Goal: Task Accomplishment & Management: Complete application form

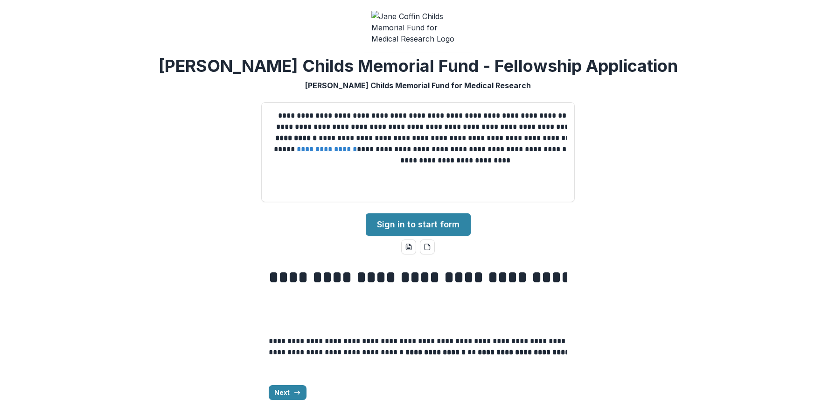
scroll to position [21, 0]
click at [413, 213] on link "Sign in to start form" at bounding box center [418, 224] width 105 height 22
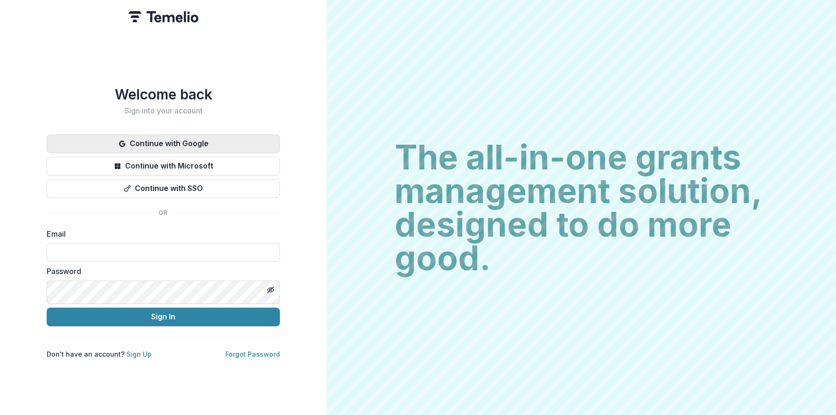
click at [166, 134] on button "Continue with Google" at bounding box center [163, 143] width 233 height 19
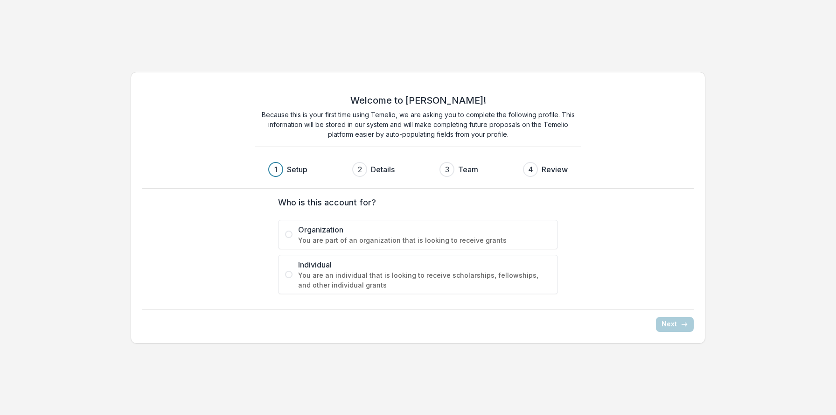
click at [361, 290] on span "You are an individual that is looking to receive scholarships, fellowships, and…" at bounding box center [424, 280] width 253 height 20
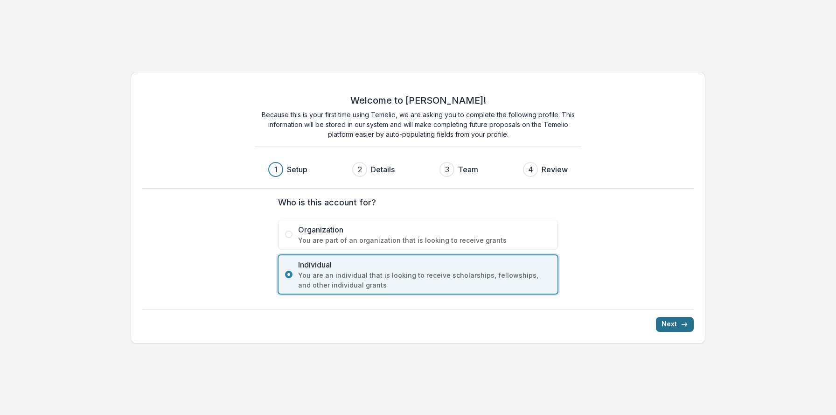
click at [666, 332] on button "Next" at bounding box center [675, 324] width 38 height 15
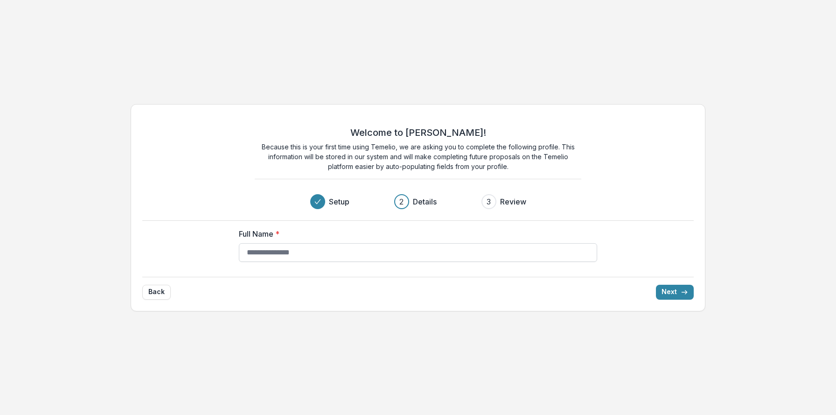
click at [442, 262] on input "Full Name *" at bounding box center [418, 252] width 358 height 19
type input "**********"
click at [665, 299] on button "Next" at bounding box center [675, 291] width 38 height 15
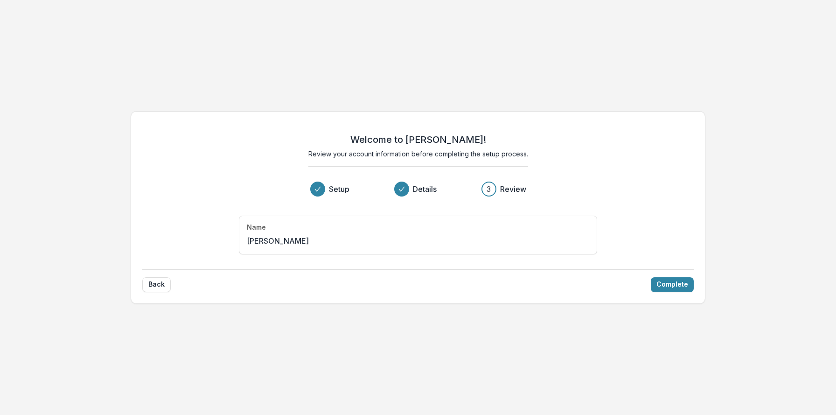
click at [528, 254] on div "Name [PERSON_NAME]" at bounding box center [418, 234] width 358 height 39
click at [671, 292] on button "Complete" at bounding box center [671, 284] width 43 height 15
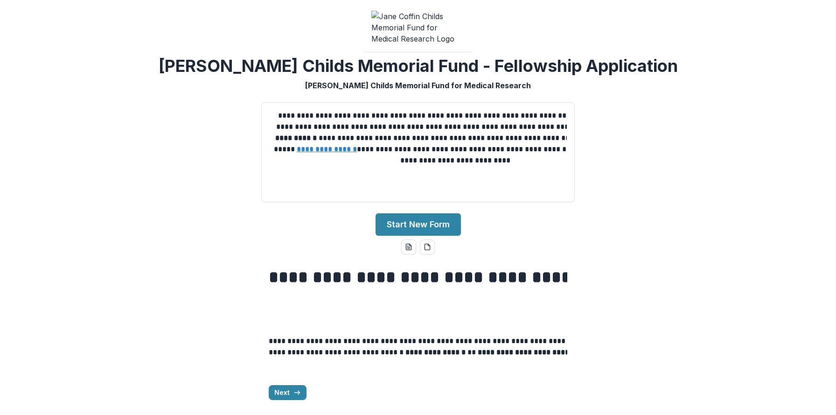
scroll to position [83, 0]
click at [269, 394] on button "Next" at bounding box center [288, 392] width 38 height 15
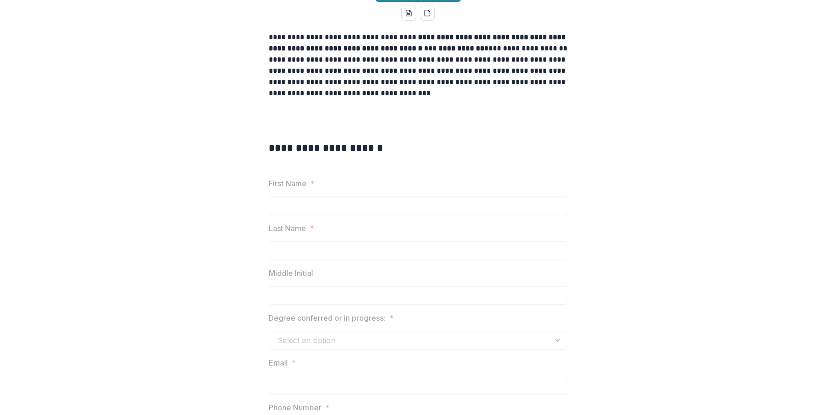
scroll to position [226, 0]
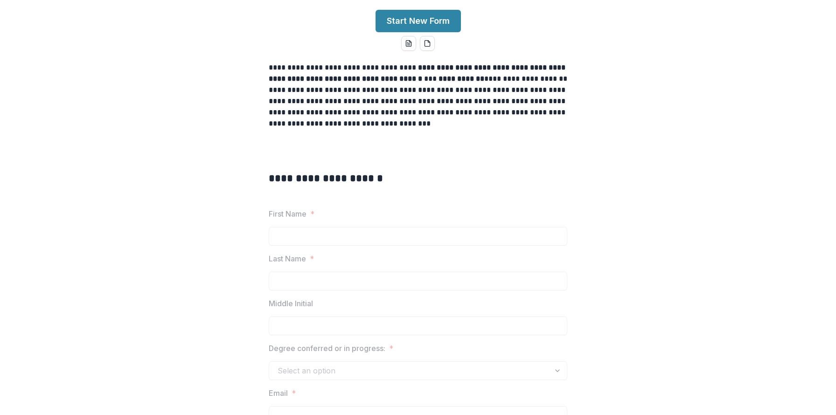
click at [293, 219] on label "First Name *" at bounding box center [415, 213] width 293 height 11
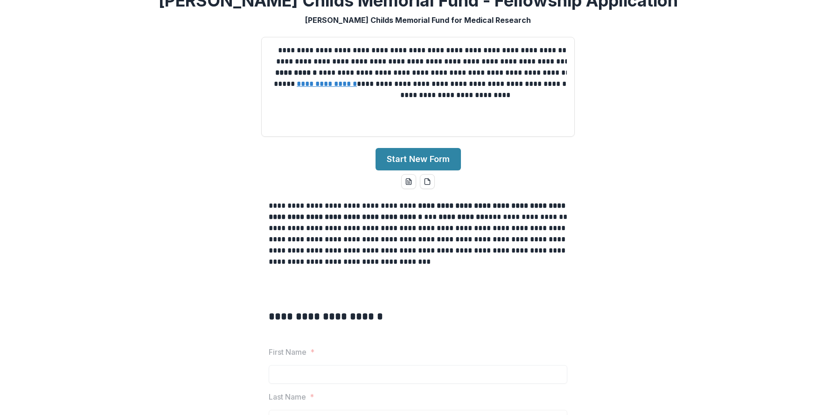
scroll to position [0, 0]
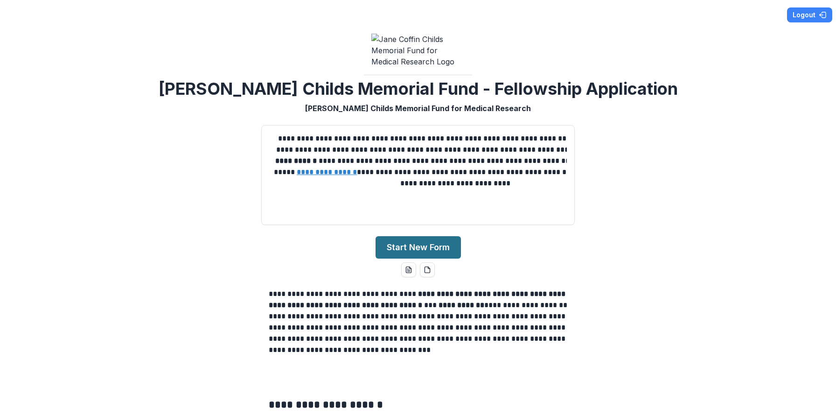
click at [405, 258] on button "Start New Form" at bounding box center [417, 247] width 85 height 22
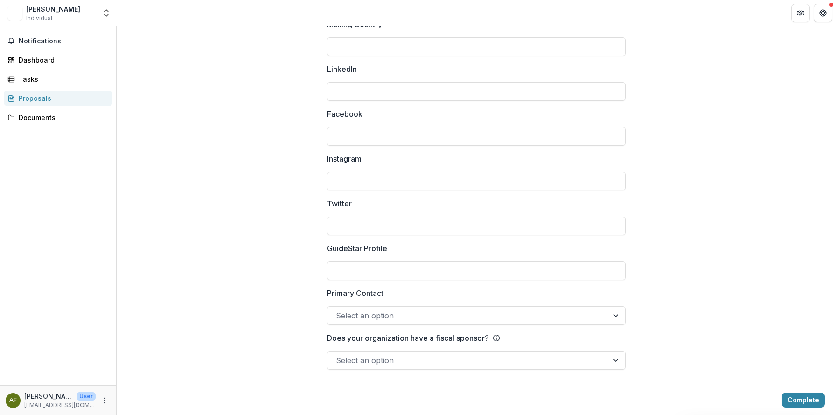
scroll to position [1473, 0]
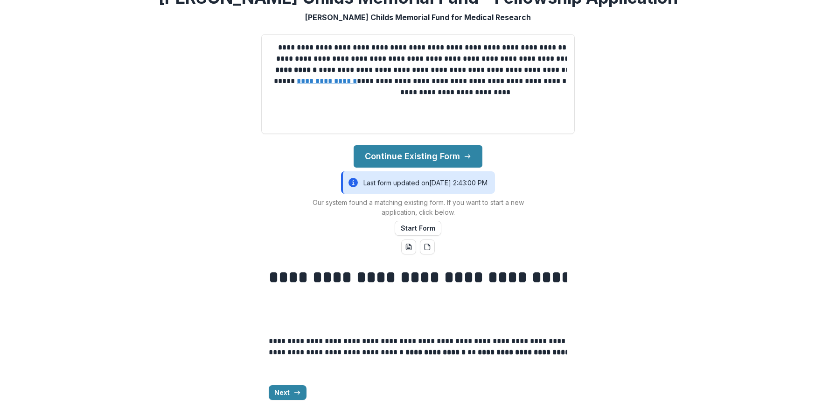
scroll to position [168, 0]
click at [269, 392] on button "Next" at bounding box center [288, 392] width 38 height 15
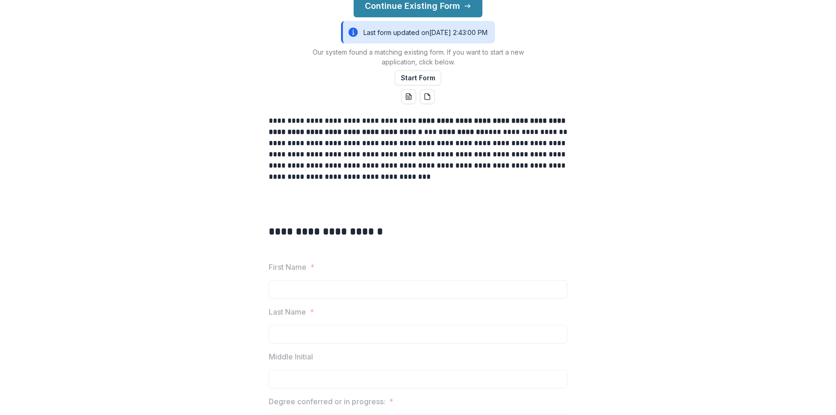
scroll to position [242, 0]
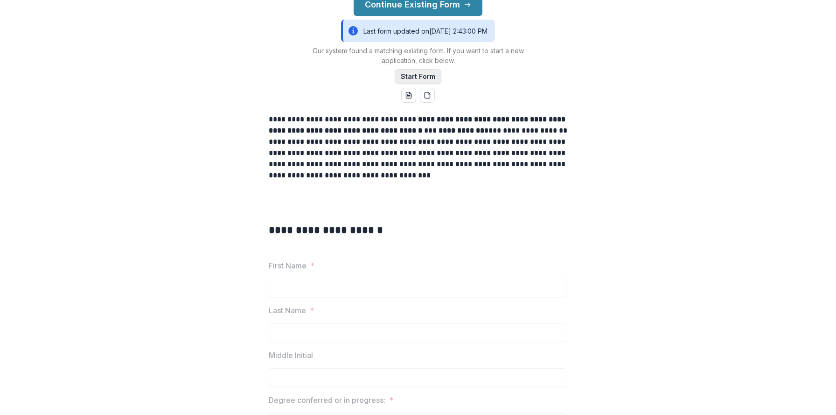
click at [422, 84] on button "Start Form" at bounding box center [417, 76] width 47 height 15
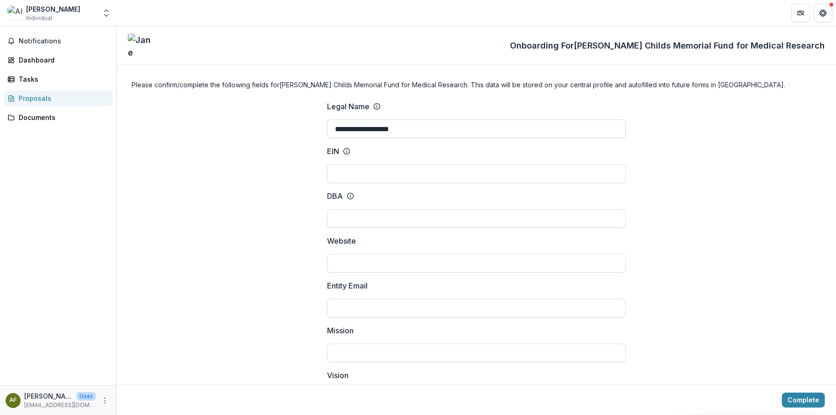
click at [415, 138] on input "**********" at bounding box center [476, 128] width 298 height 19
click at [796, 396] on button "Complete" at bounding box center [802, 399] width 43 height 15
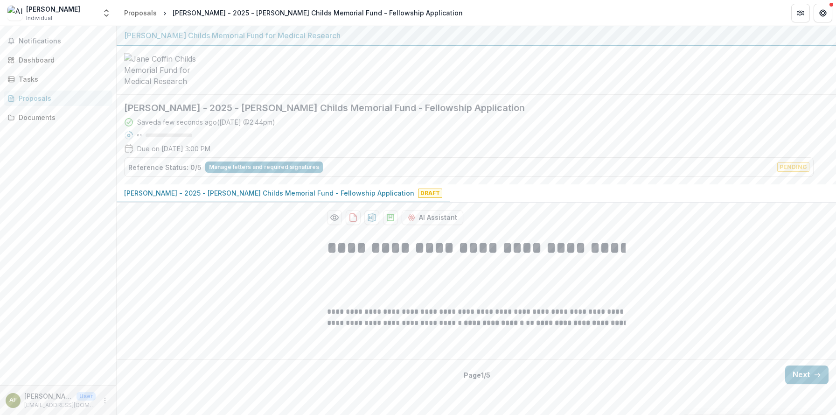
scroll to position [39, 0]
click at [785, 384] on button "Next" at bounding box center [806, 374] width 43 height 19
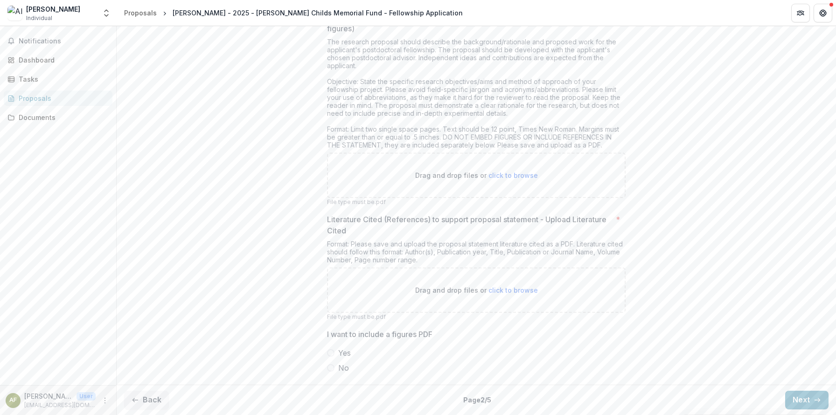
scroll to position [3890, 0]
